Goal: Information Seeking & Learning: Check status

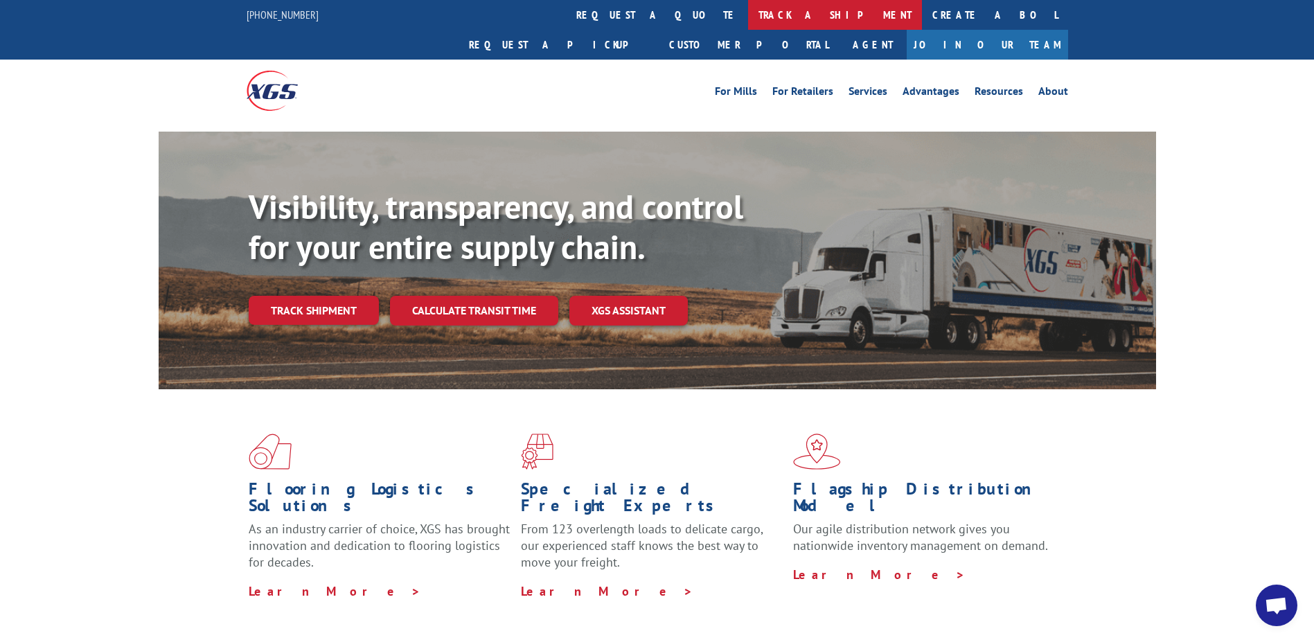
click at [748, 20] on link "track a shipment" at bounding box center [835, 15] width 174 height 30
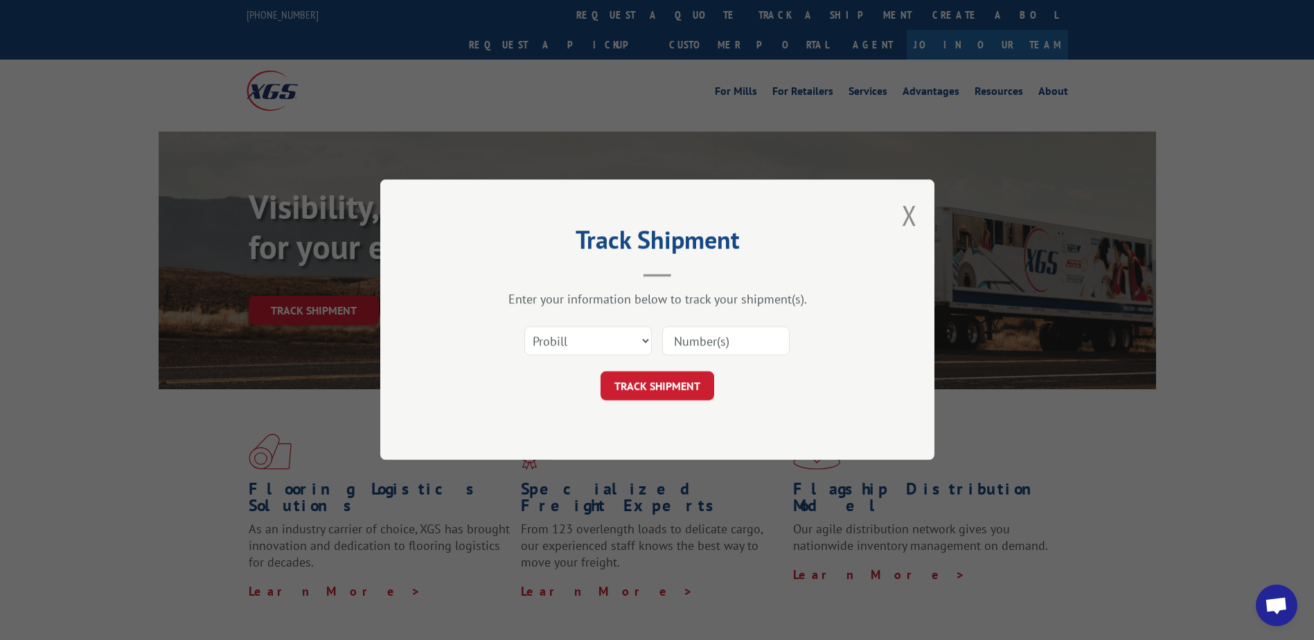
click at [710, 348] on input at bounding box center [725, 341] width 127 height 29
paste input "17342128"
type input "17342128"
click at [692, 389] on button "TRACK SHIPMENT" at bounding box center [658, 386] width 114 height 29
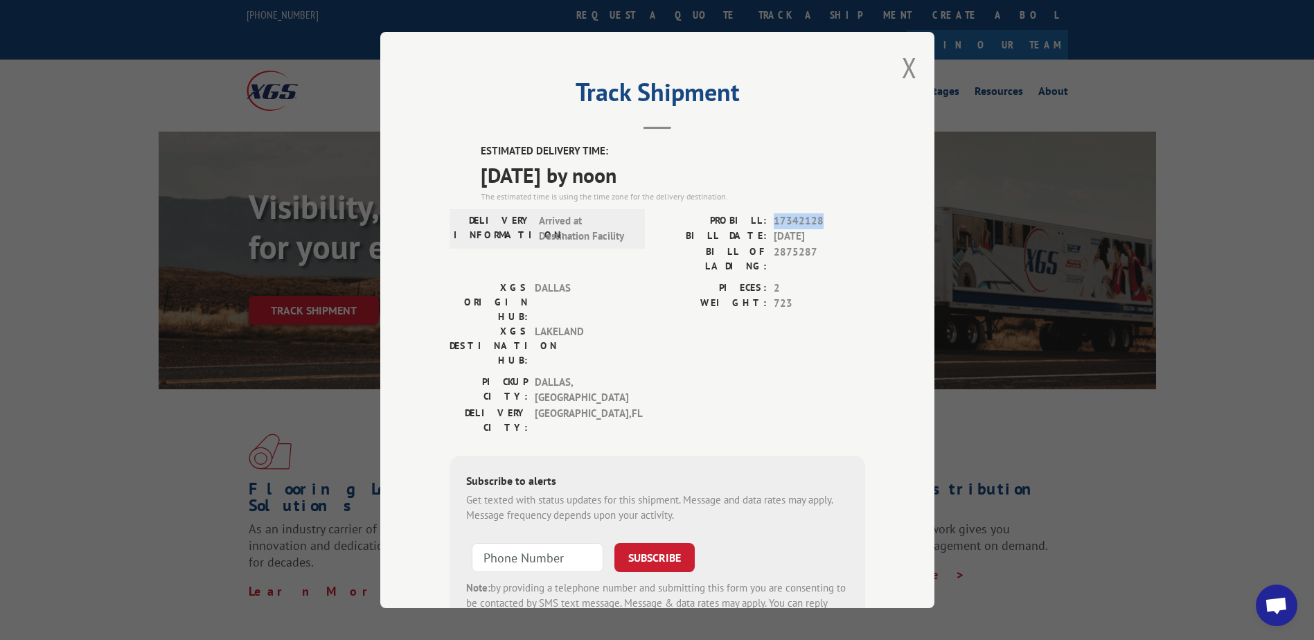
drag, startPoint x: 818, startPoint y: 216, endPoint x: 770, endPoint y: 225, distance: 48.6
click at [774, 225] on span "17342128" at bounding box center [819, 221] width 91 height 16
copy span "17342128"
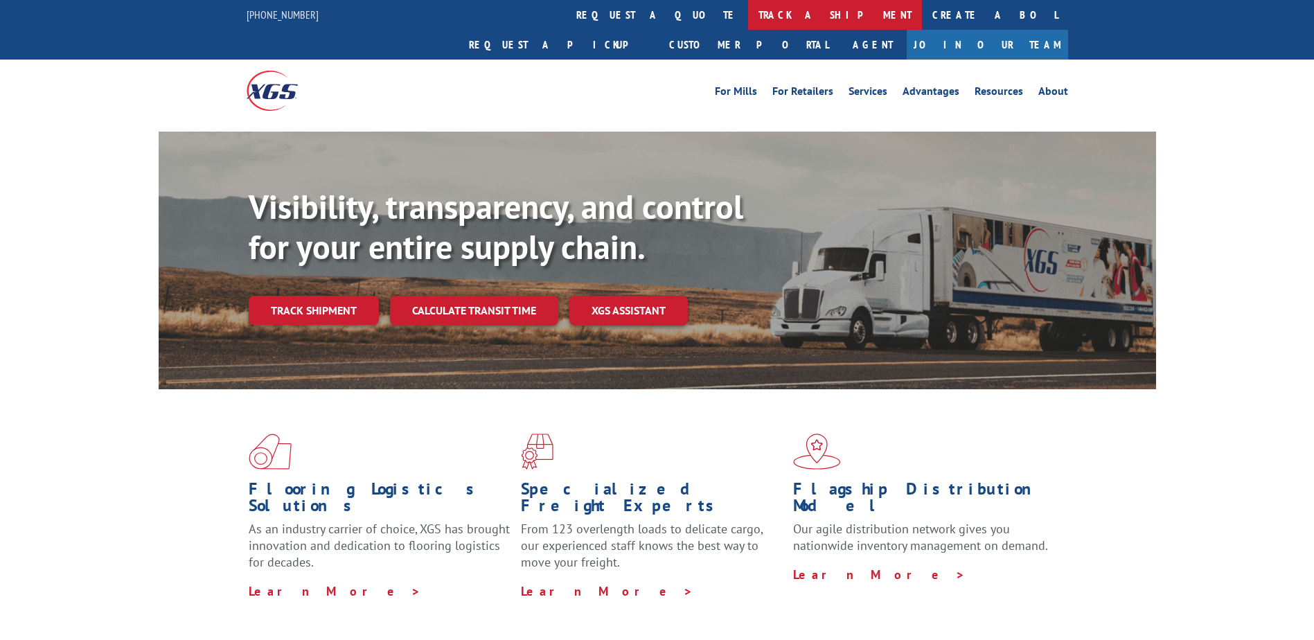
click at [748, 21] on link "track a shipment" at bounding box center [835, 15] width 174 height 30
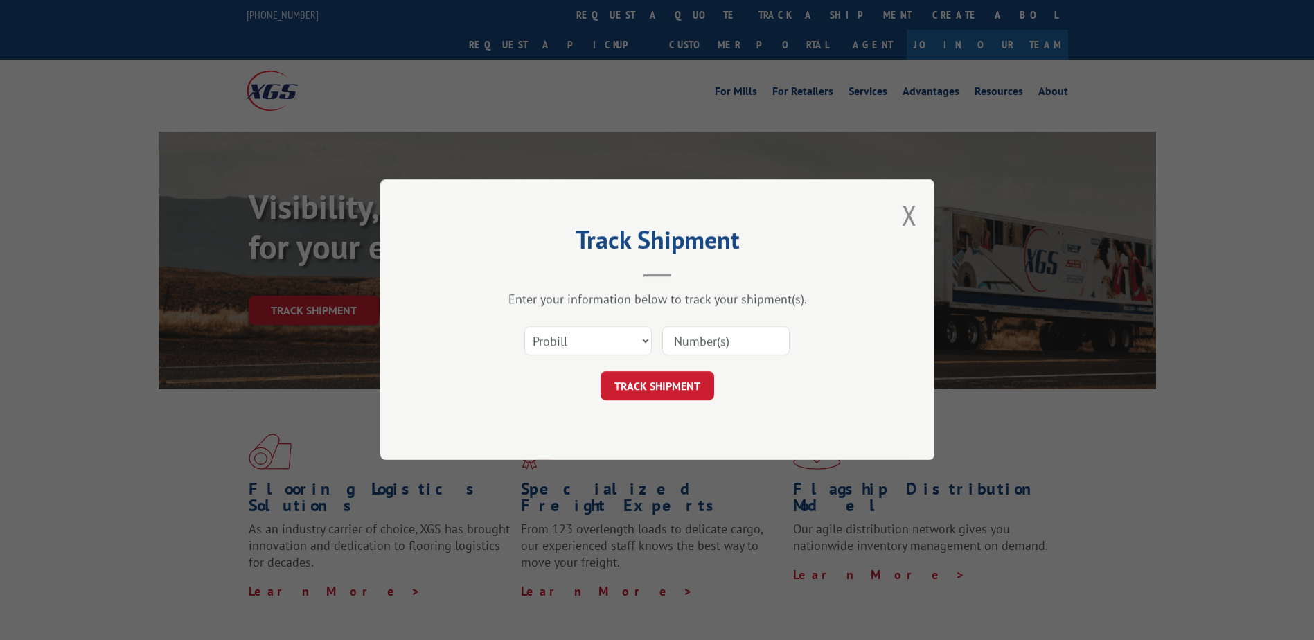
click at [719, 337] on input at bounding box center [725, 341] width 127 height 29
paste input "12548019"
type input "12548019"
click at [675, 383] on button "TRACK SHIPMENT" at bounding box center [658, 386] width 114 height 29
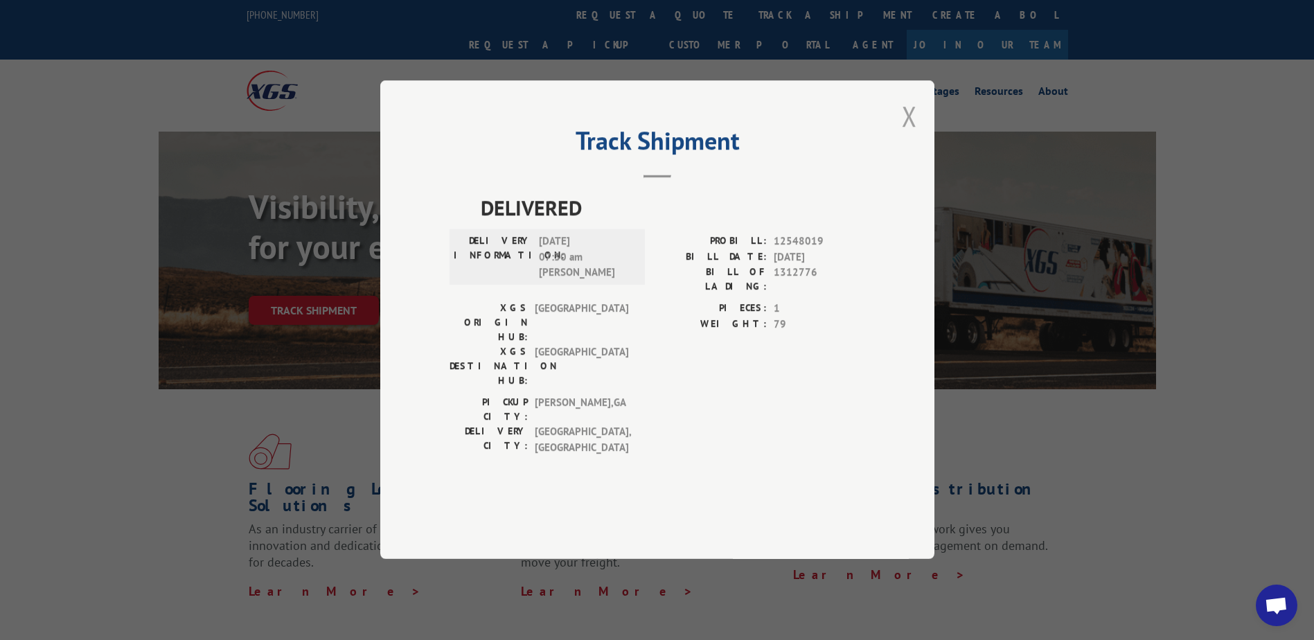
click at [905, 134] on button "Close modal" at bounding box center [909, 116] width 15 height 37
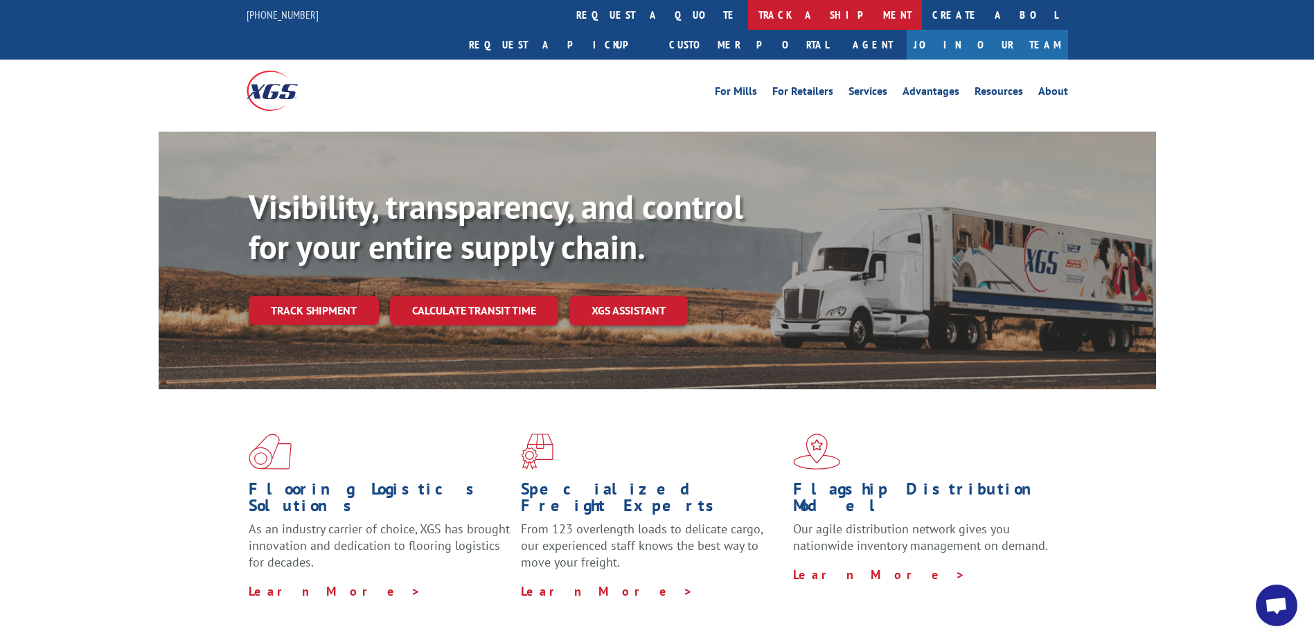
click at [748, 20] on link "track a shipment" at bounding box center [835, 15] width 174 height 30
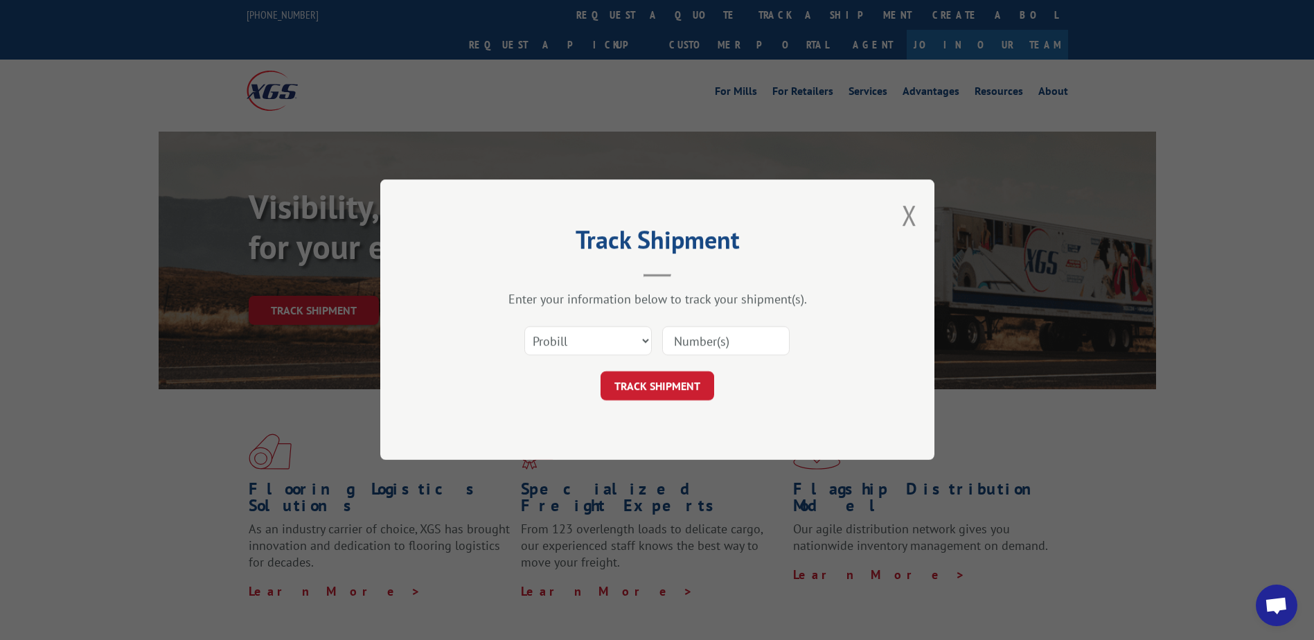
click at [723, 347] on input at bounding box center [725, 341] width 127 height 29
paste input "17342255"
type input "17342255"
click at [689, 380] on button "TRACK SHIPMENT" at bounding box center [658, 386] width 114 height 29
